Goal: Find specific page/section: Find specific page/section

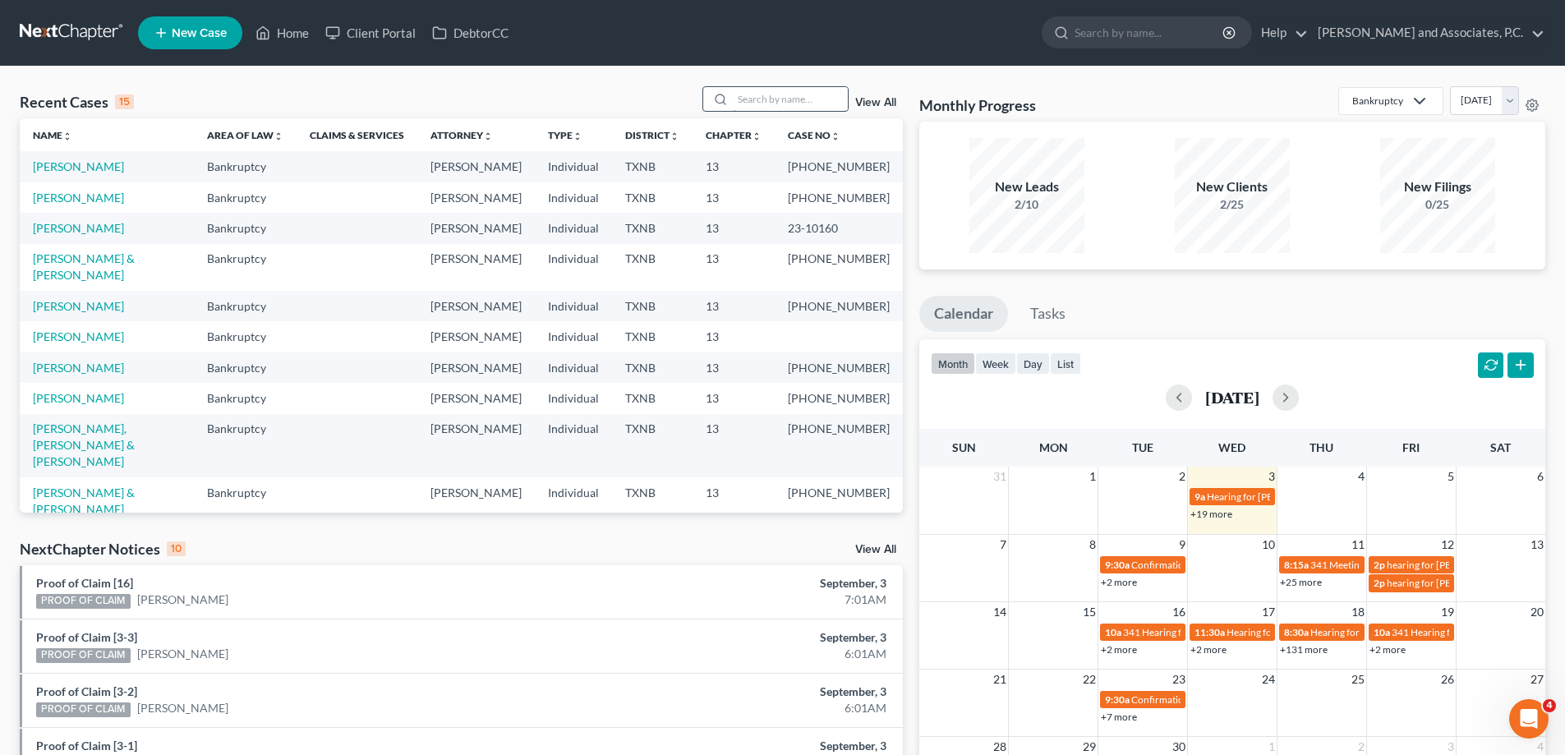
click at [790, 103] on input "search" at bounding box center [790, 99] width 115 height 24
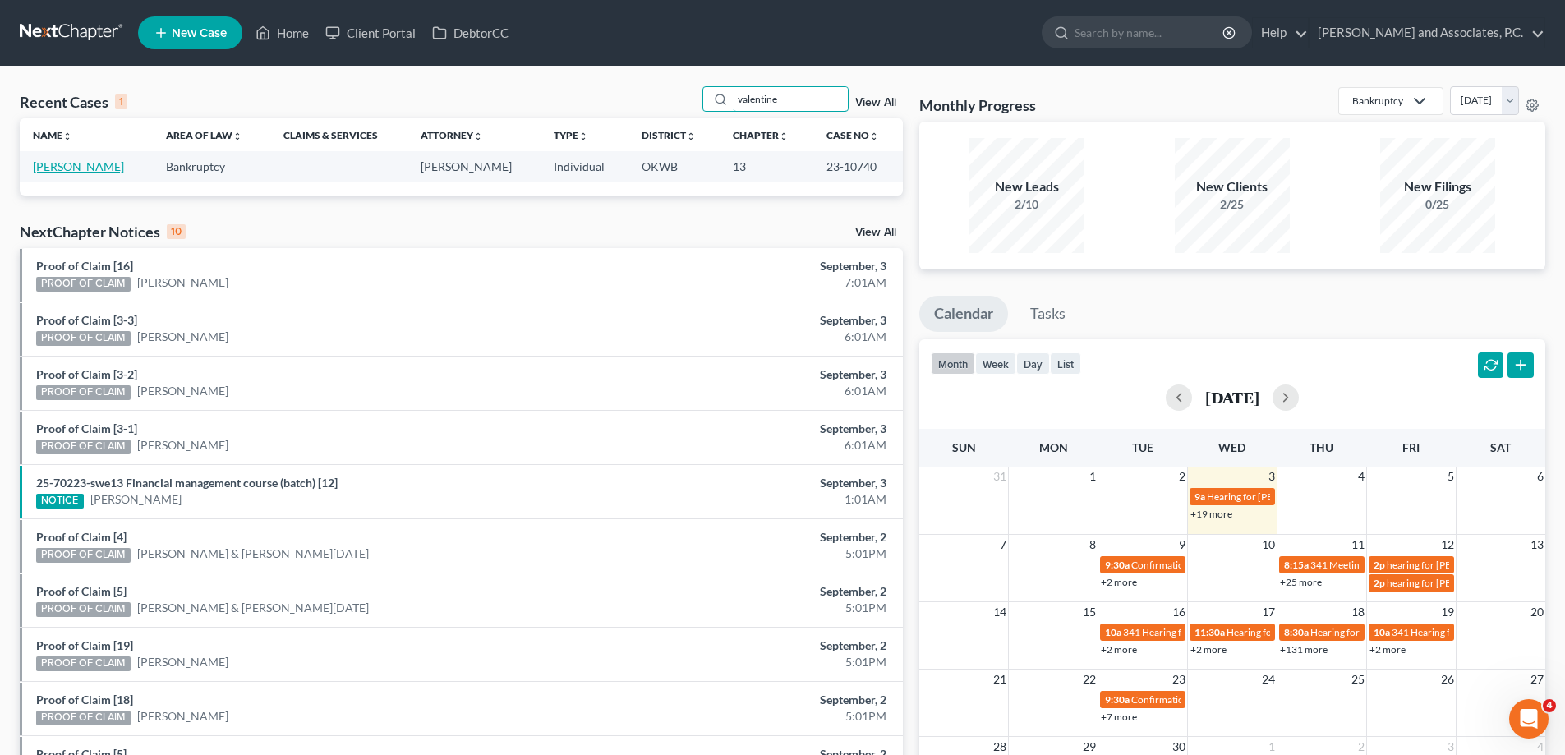
type input "valentine"
click at [63, 167] on link "[PERSON_NAME]" at bounding box center [78, 166] width 91 height 14
select select "1"
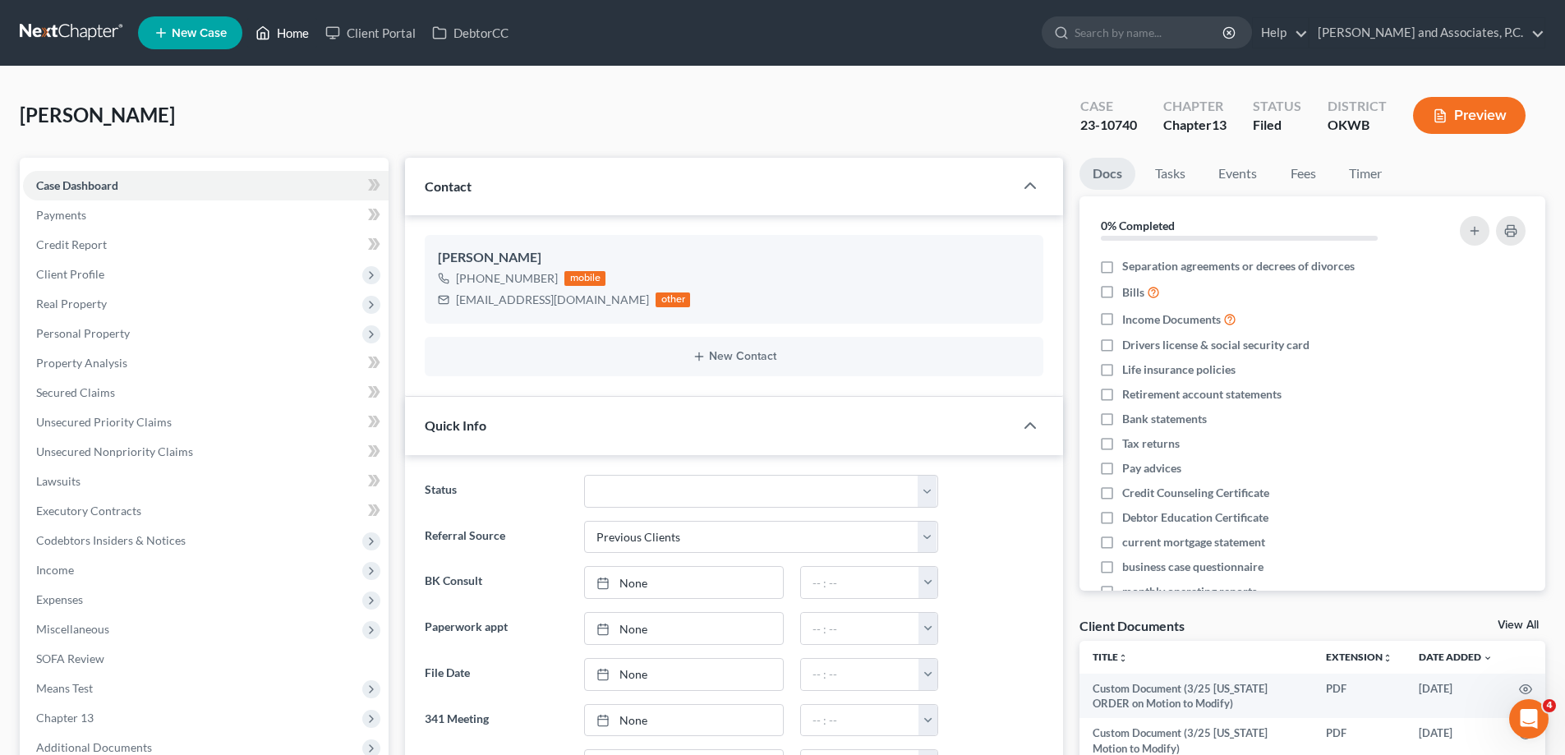
click at [292, 31] on link "Home" at bounding box center [282, 33] width 70 height 30
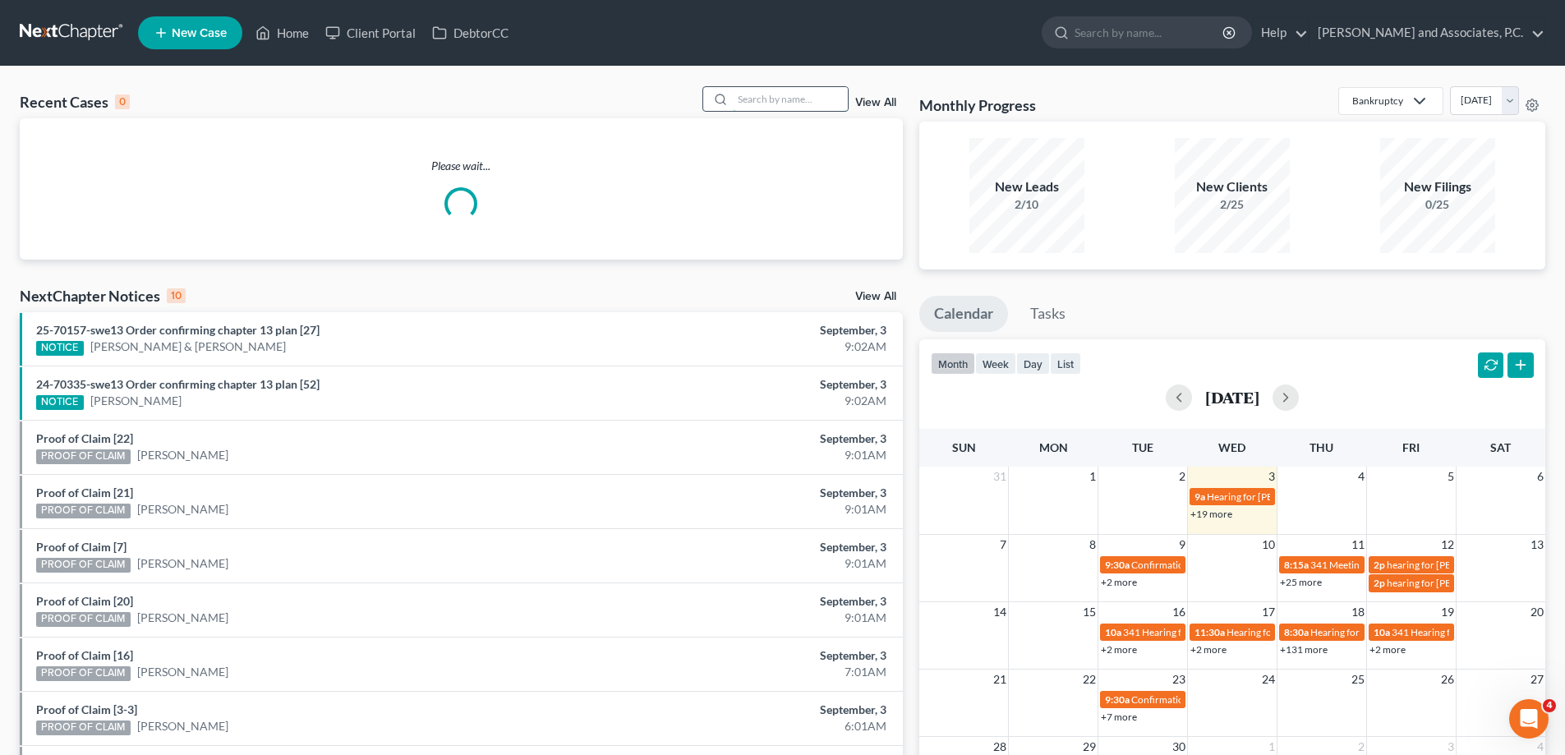
click at [772, 94] on input "search" at bounding box center [790, 99] width 115 height 24
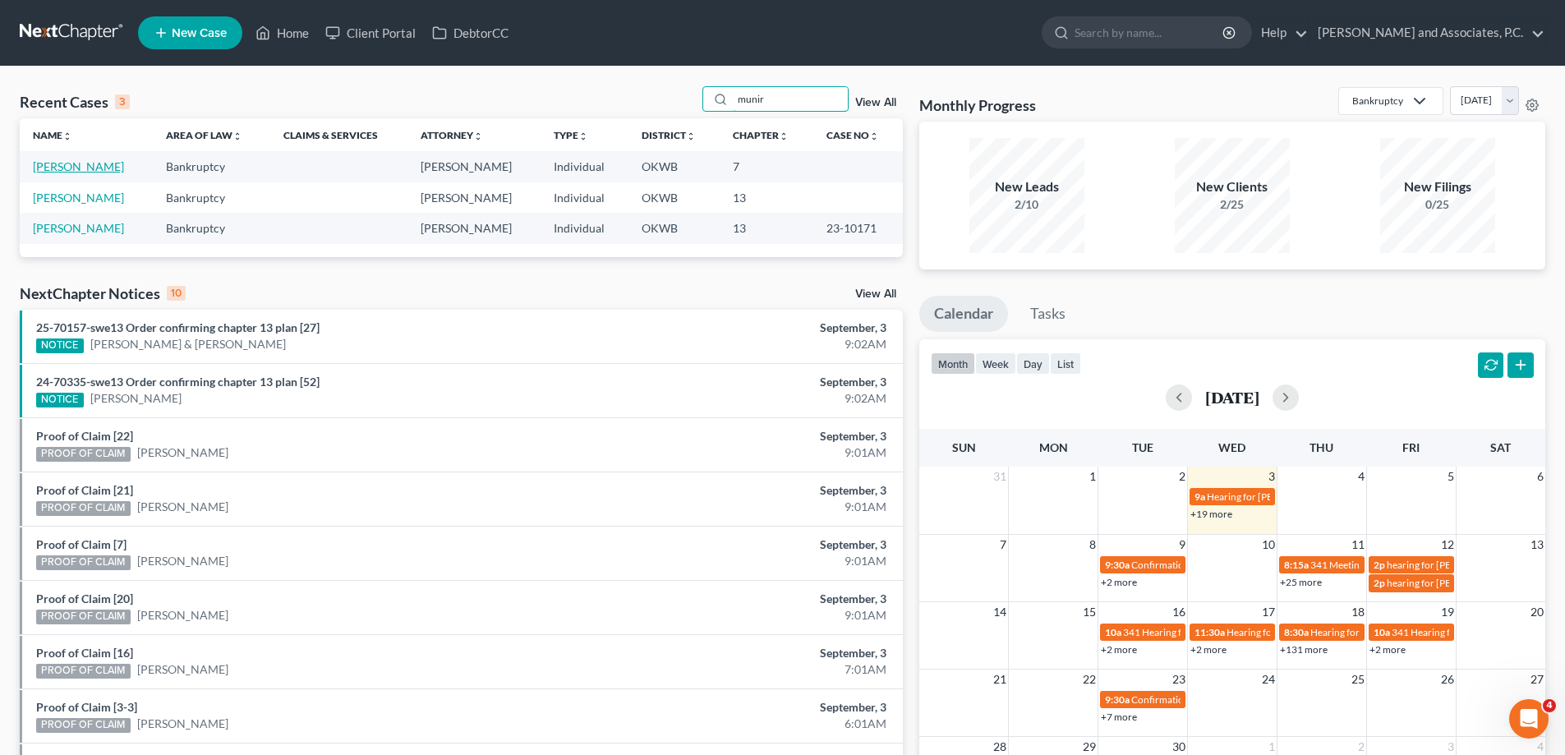
type input "munir"
click at [40, 173] on link "[PERSON_NAME]" at bounding box center [78, 166] width 91 height 14
select select "3"
